Goal: Information Seeking & Learning: Learn about a topic

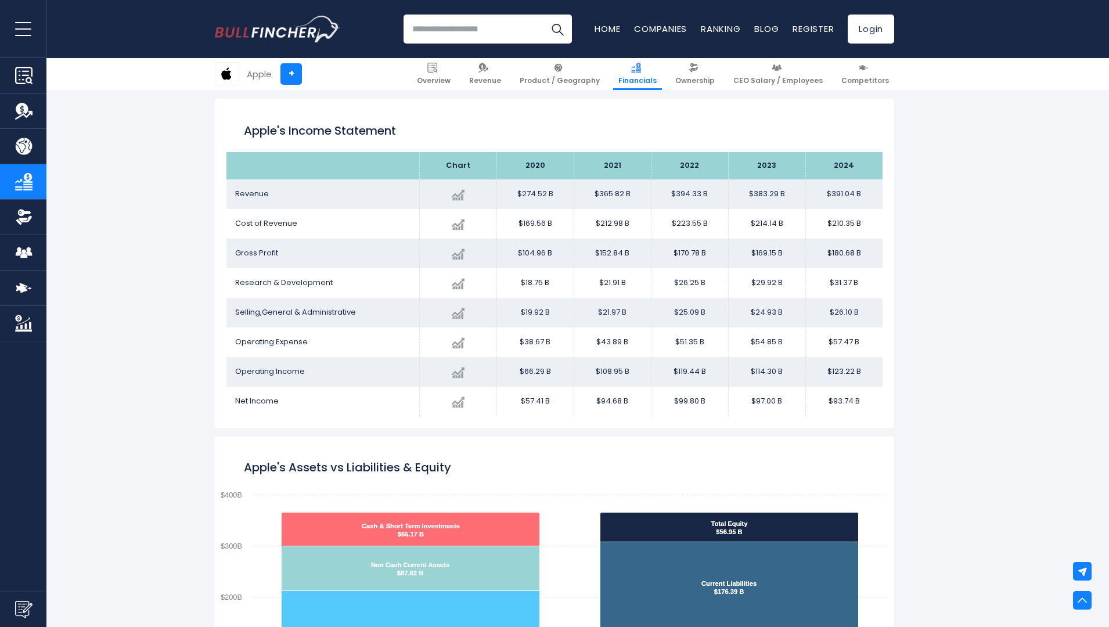
click at [23, 217] on img "Company Ownership" at bounding box center [23, 216] width 17 height 17
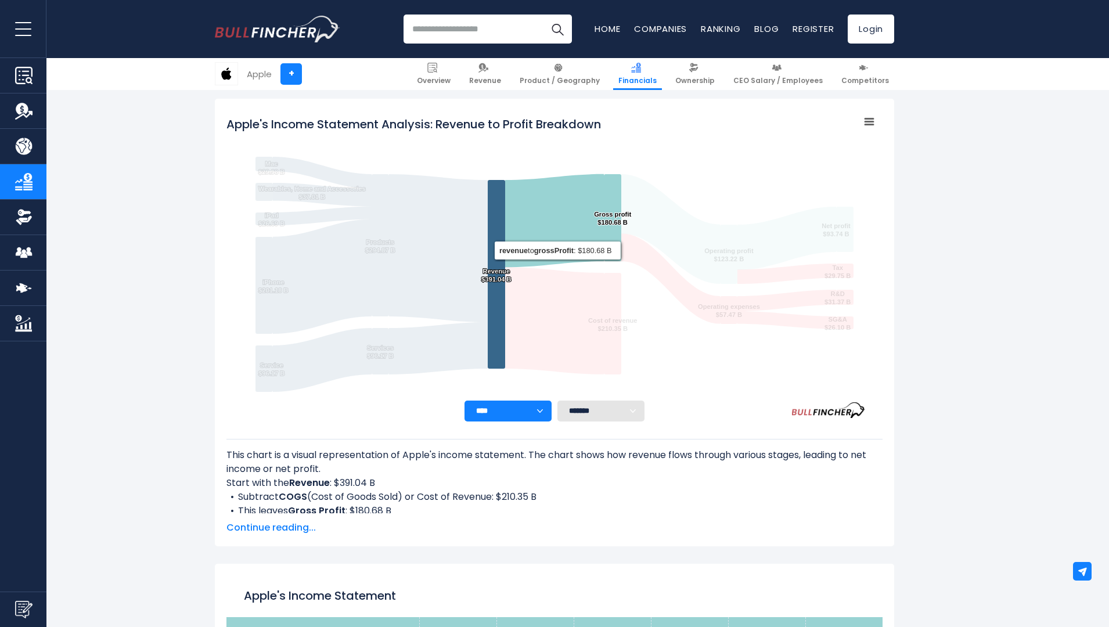
click at [23, 182] on img "Company Financials" at bounding box center [23, 181] width 17 height 17
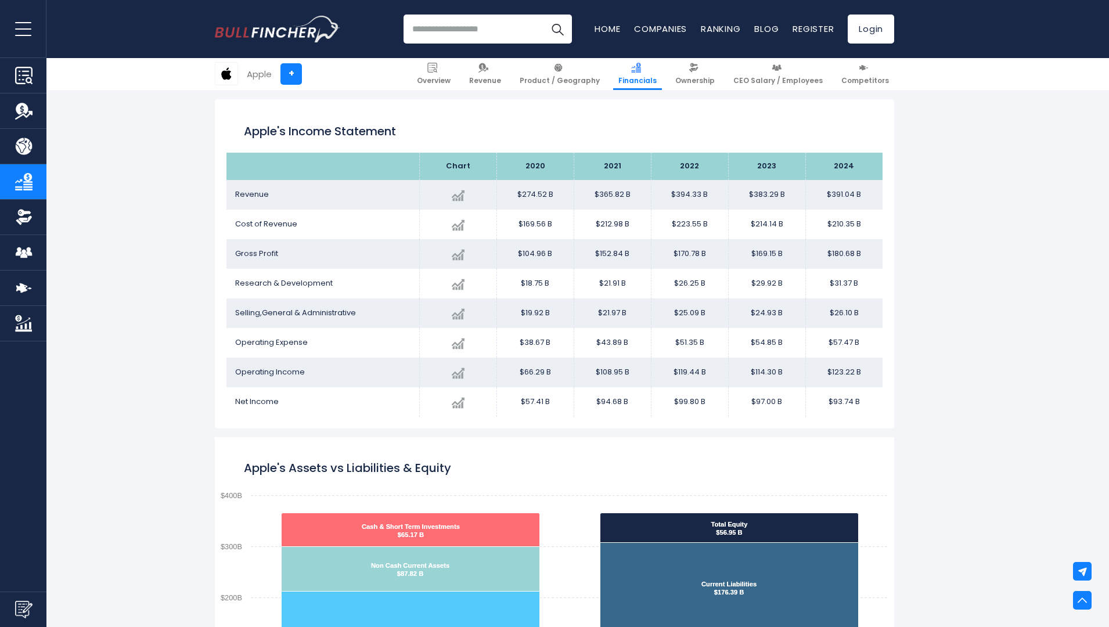
scroll to position [1092, 0]
